Goal: Information Seeking & Learning: Check status

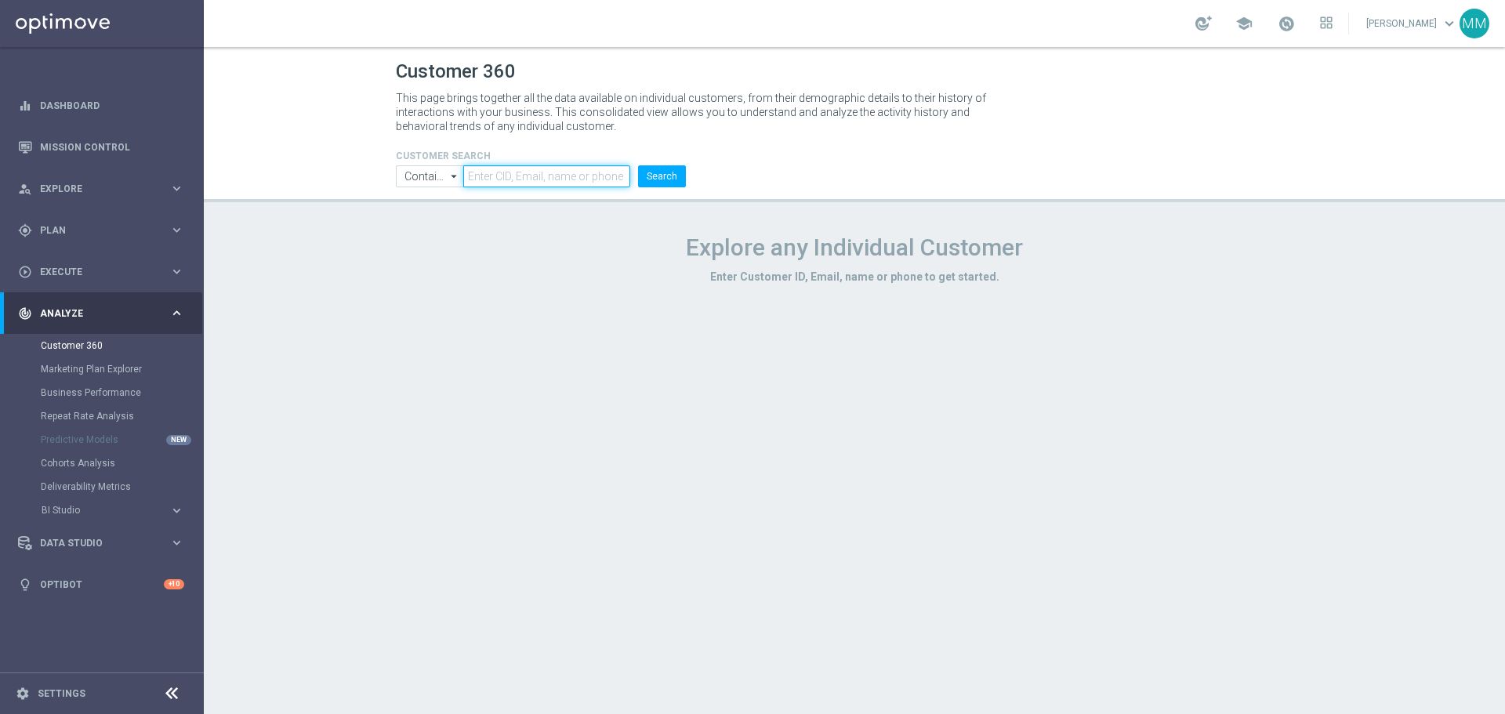
click at [527, 169] on input "text" at bounding box center [546, 176] width 167 height 22
paste input "176496"
click at [676, 173] on button "Search" at bounding box center [662, 176] width 48 height 22
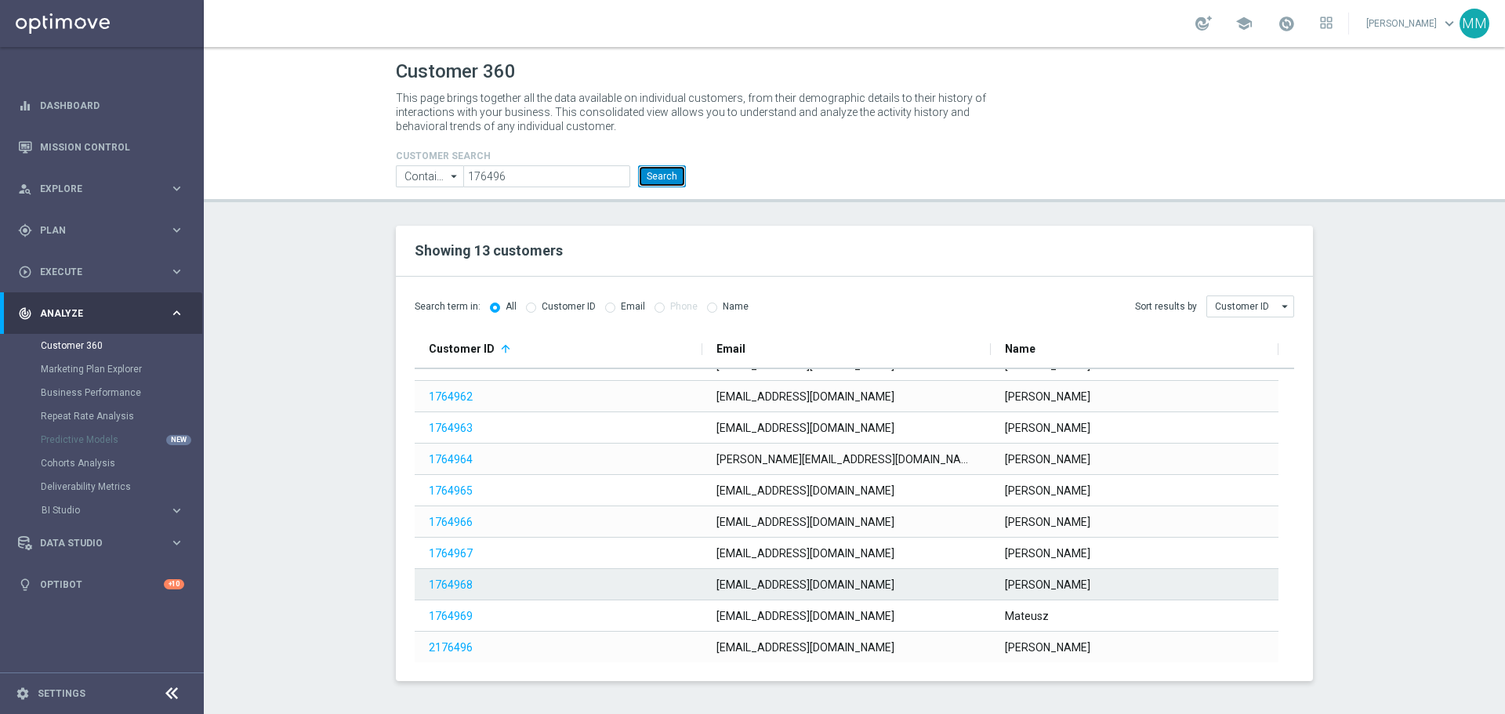
scroll to position [114, 0]
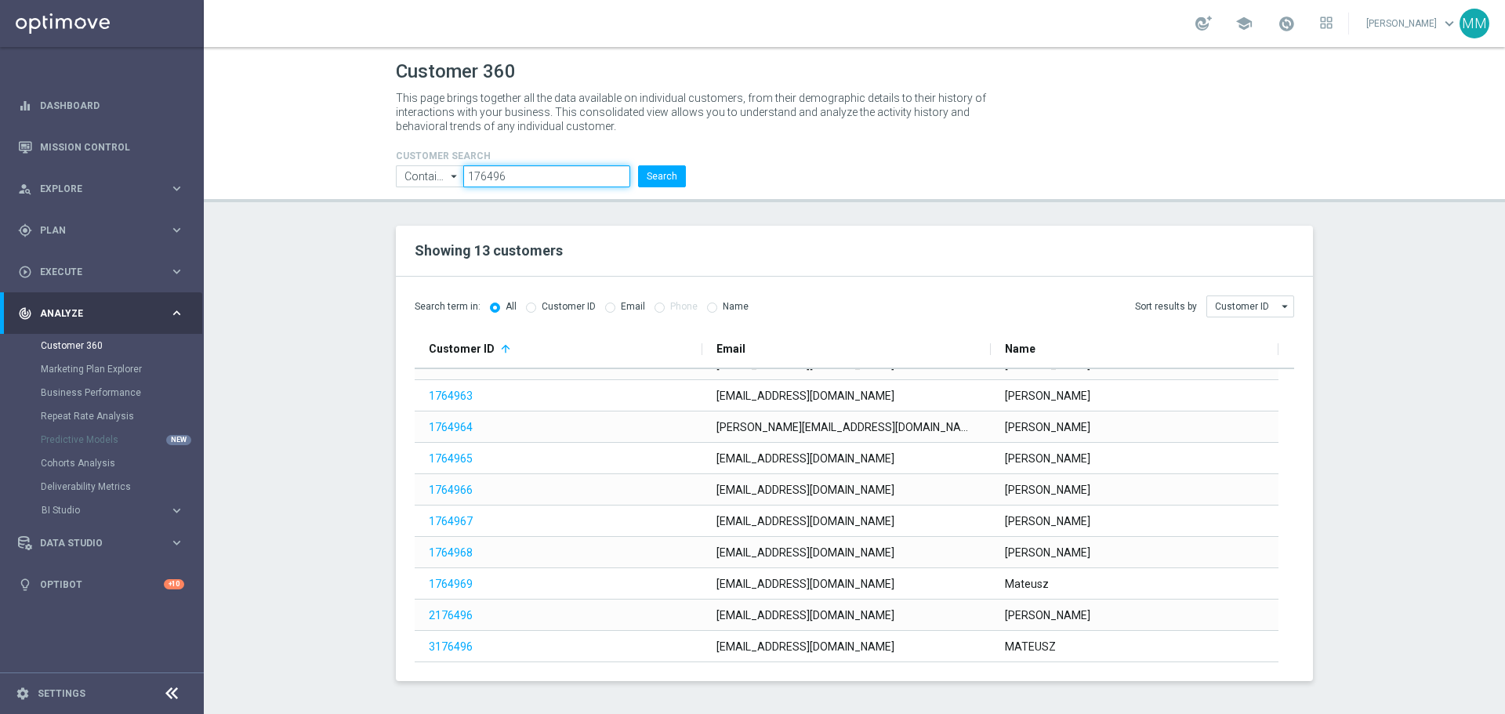
click at [513, 187] on input "176496" at bounding box center [546, 176] width 167 height 22
paste input "299237"
click at [664, 179] on button "Search" at bounding box center [662, 176] width 48 height 22
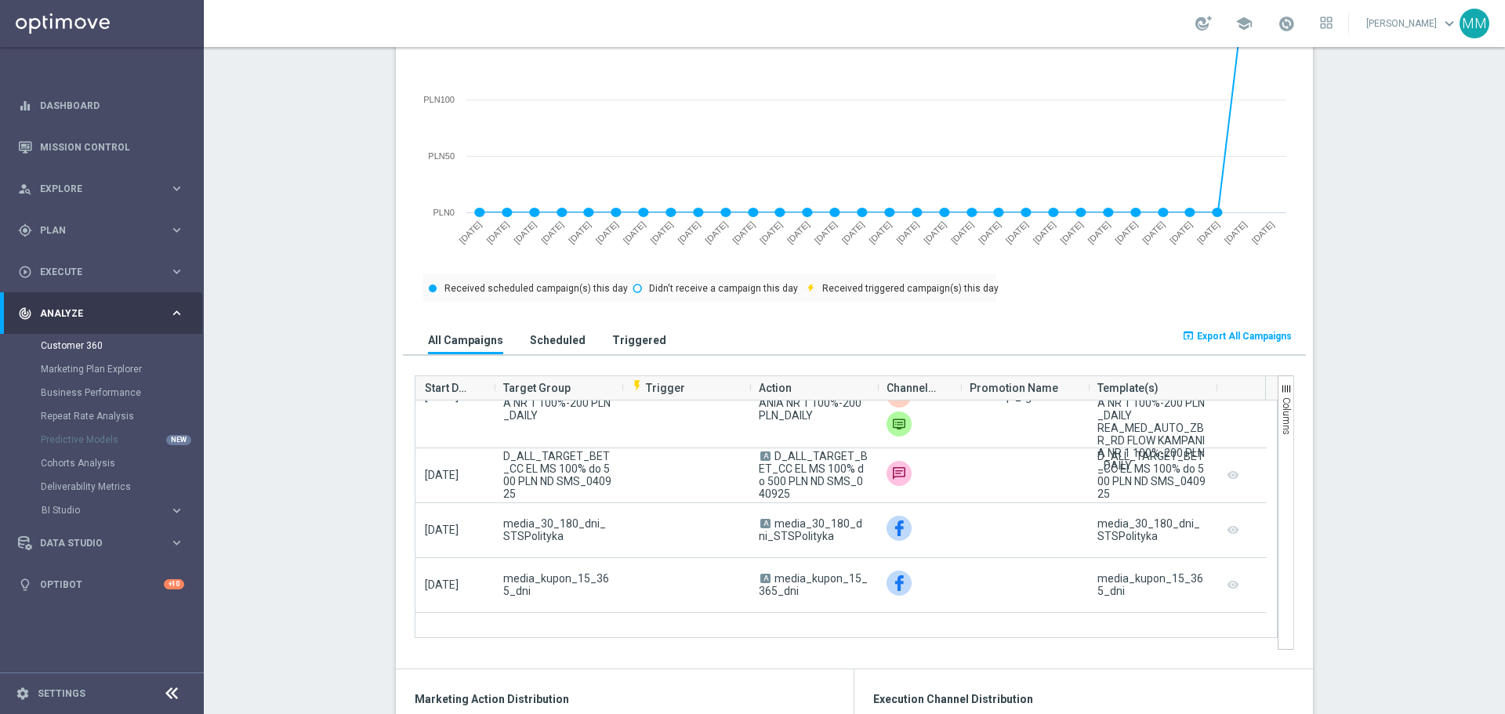
scroll to position [314, 0]
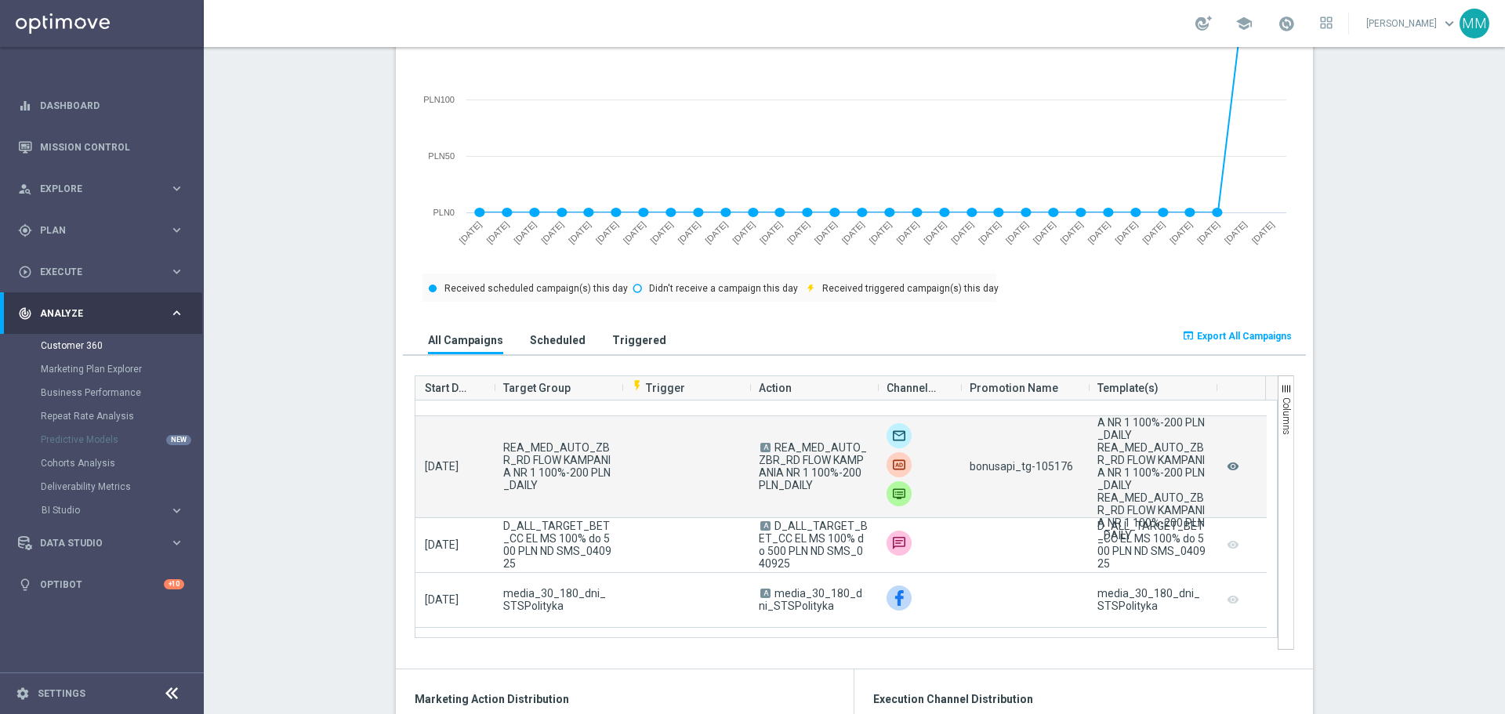
click at [1033, 463] on span "bonusapi_tg-105176" at bounding box center [1021, 466] width 103 height 13
copy span "105176"
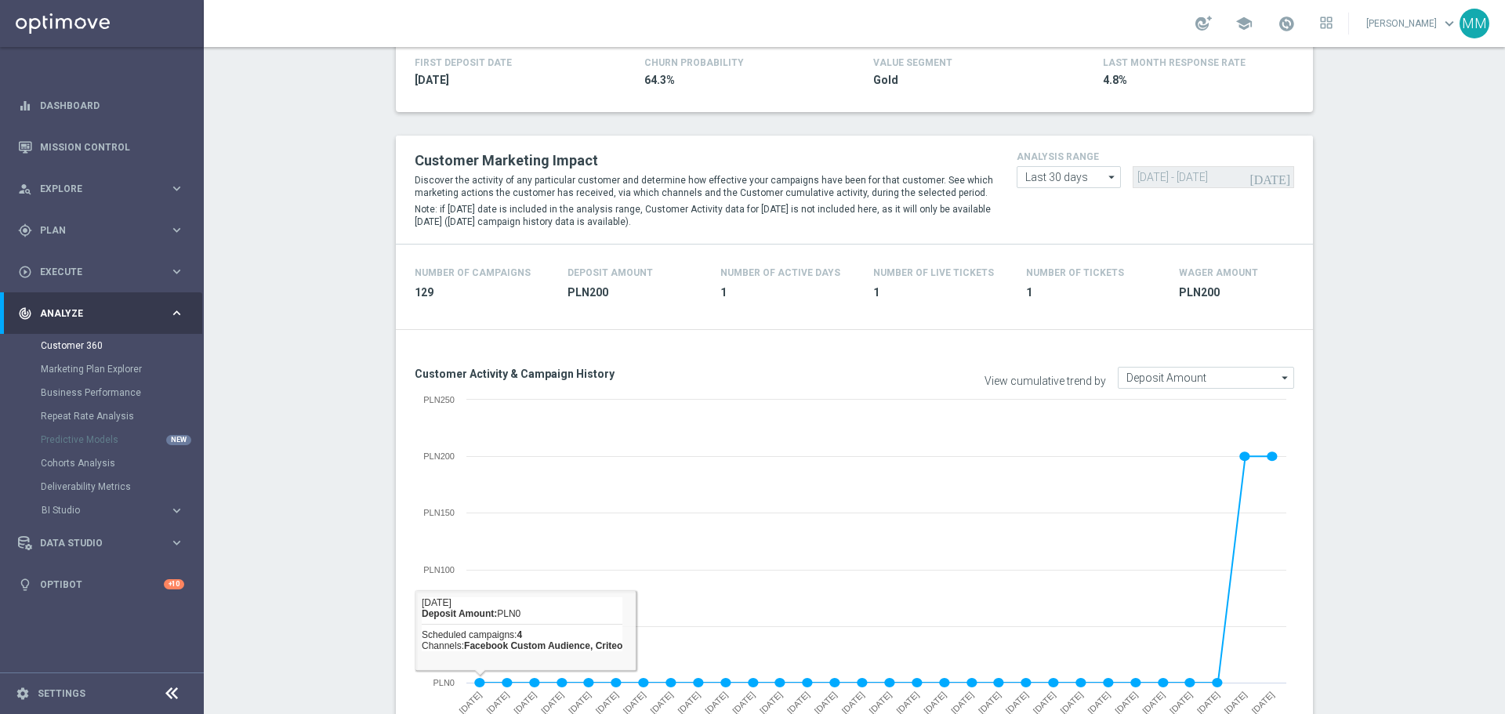
scroll to position [0, 0]
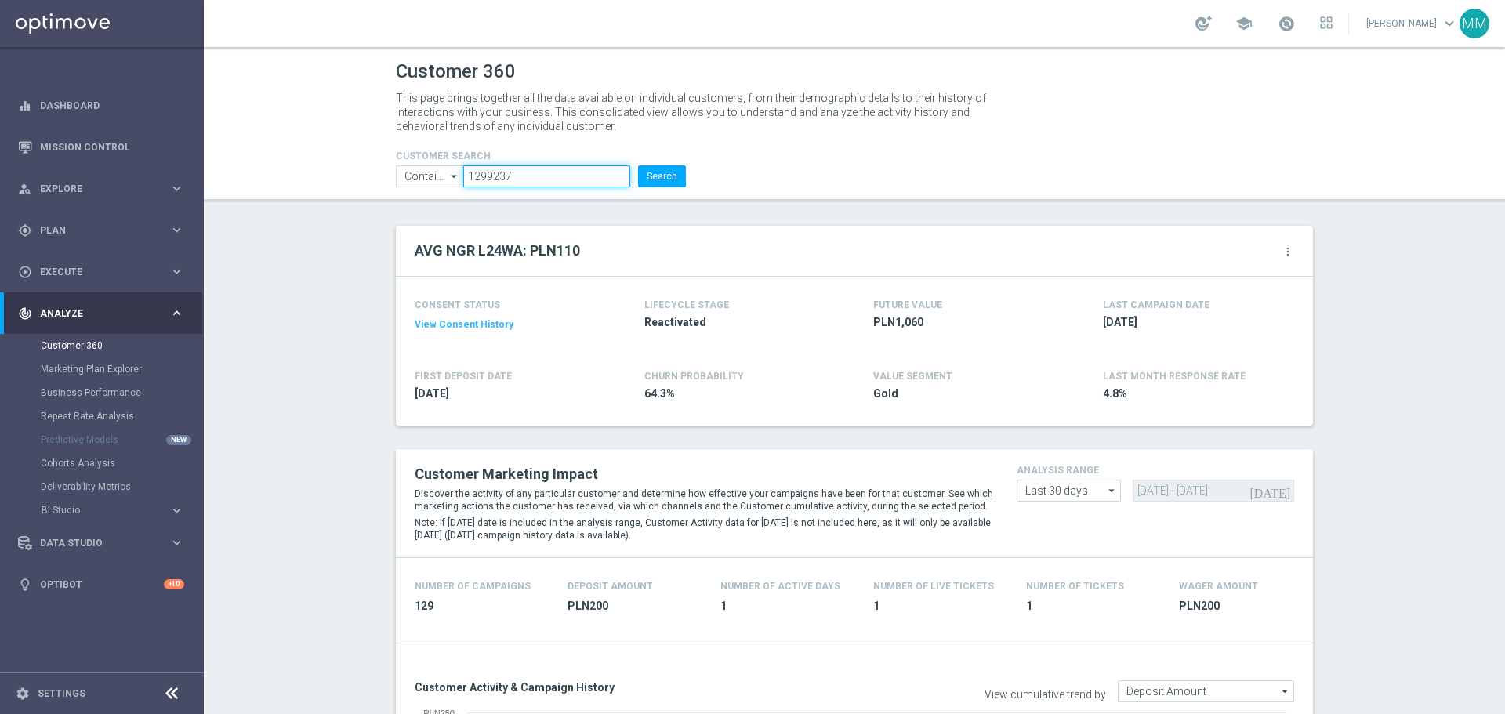
click at [502, 179] on input "1299237" at bounding box center [546, 176] width 167 height 22
paste input "3296191"
type input "3296191"
click at [644, 180] on button "Search" at bounding box center [662, 176] width 48 height 22
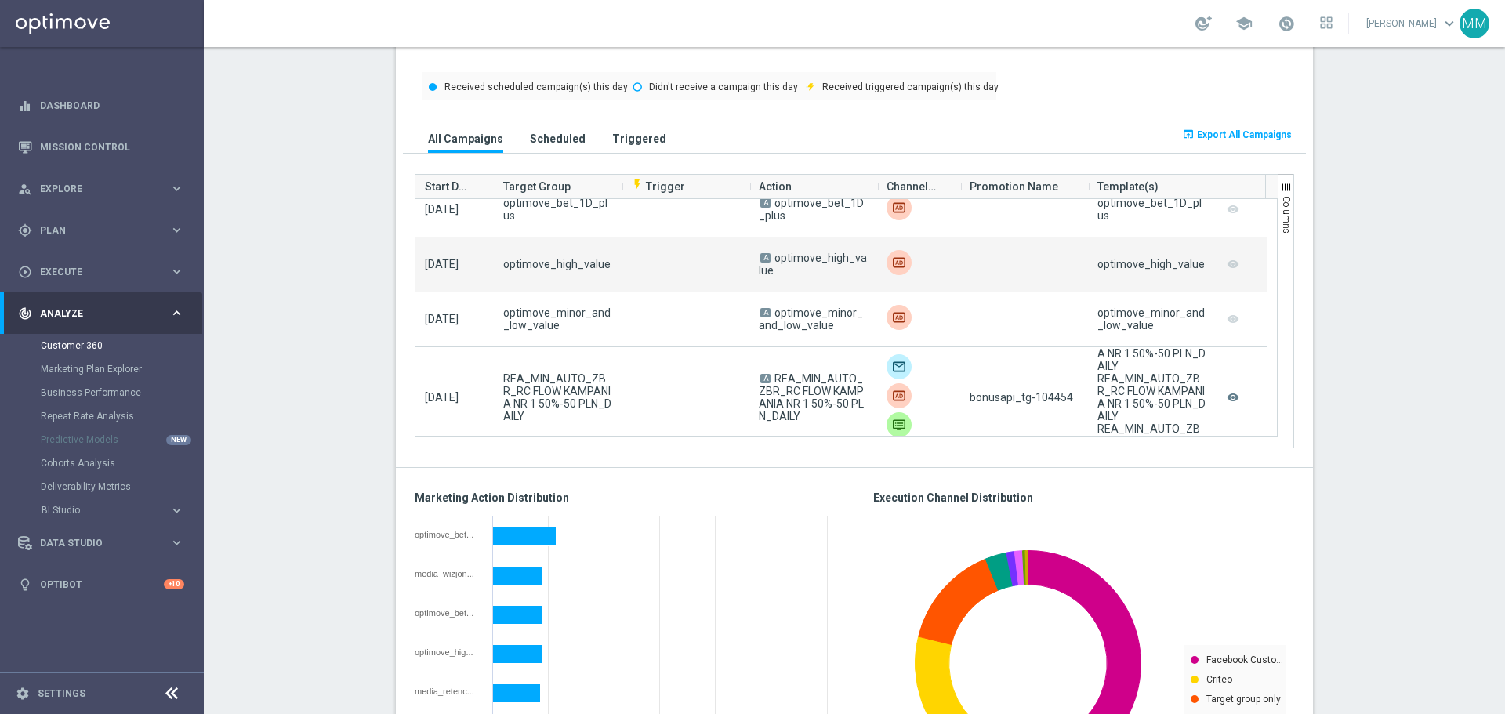
scroll to position [235, 0]
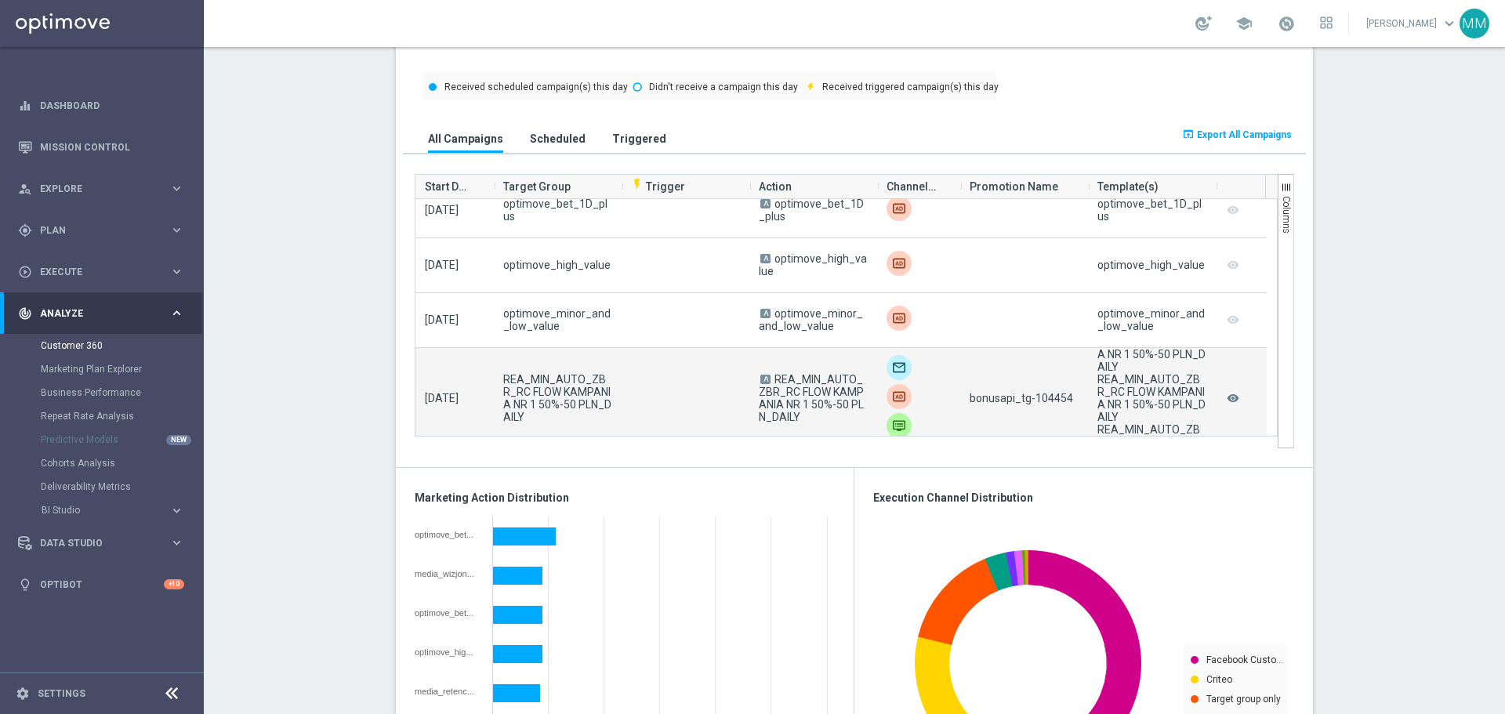
click at [1059, 397] on span "bonusapi_tg-104454" at bounding box center [1021, 398] width 103 height 13
copy span "104454"
